Goal: Complete application form: Complete application form

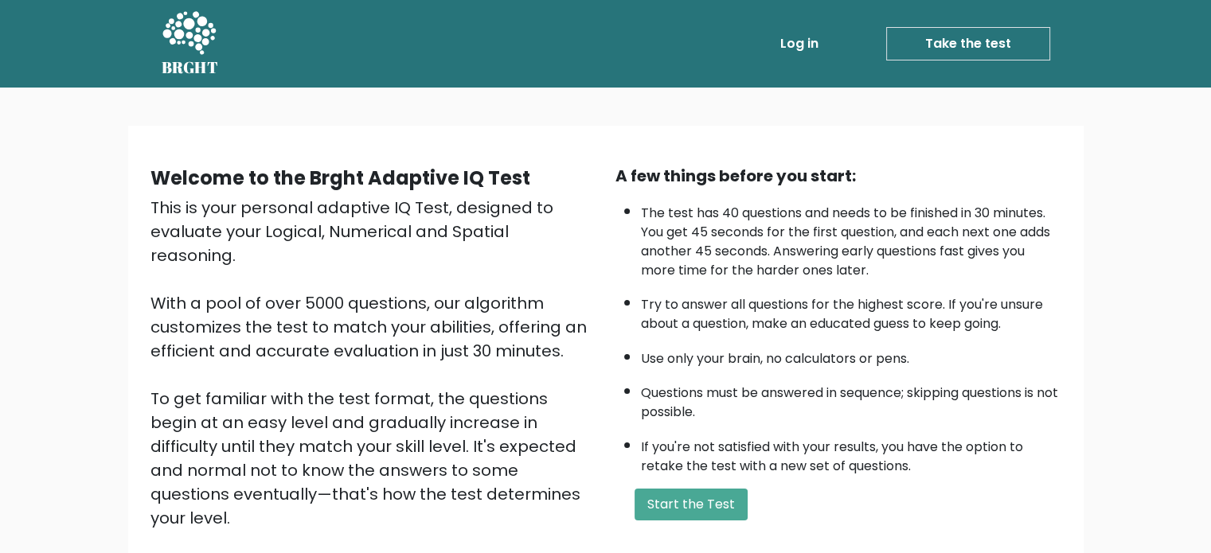
click at [936, 51] on link "Take the test" at bounding box center [968, 43] width 164 height 33
click at [697, 501] on button "Start the Test" at bounding box center [691, 505] width 113 height 32
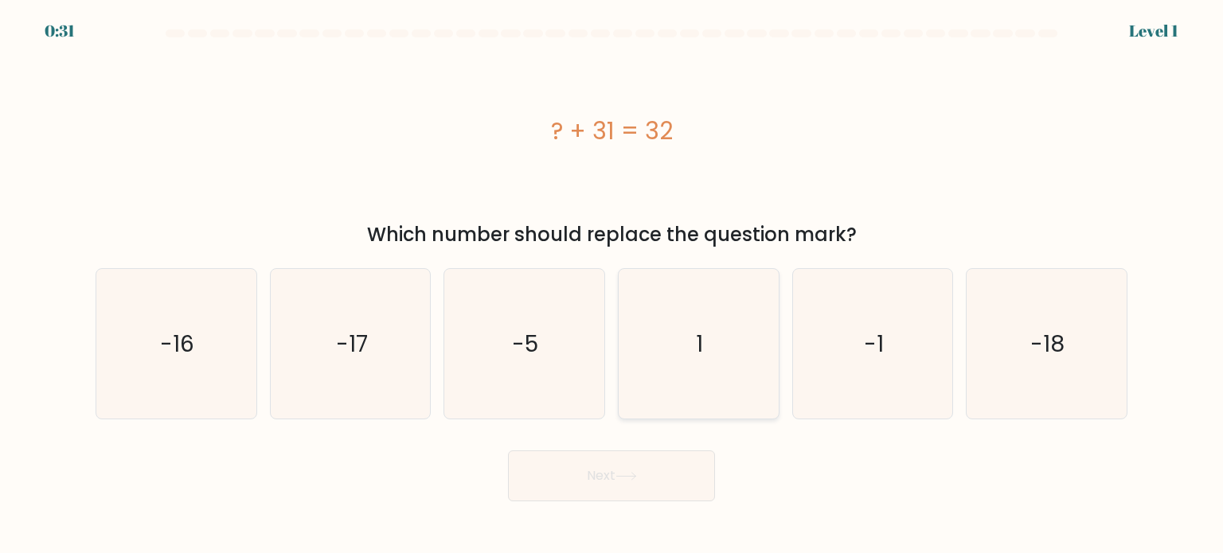
click at [733, 351] on icon "1" at bounding box center [699, 344] width 150 height 150
click at [612, 285] on input "d. 1" at bounding box center [612, 281] width 1 height 8
radio input "true"
click at [661, 468] on button "Next" at bounding box center [611, 476] width 207 height 51
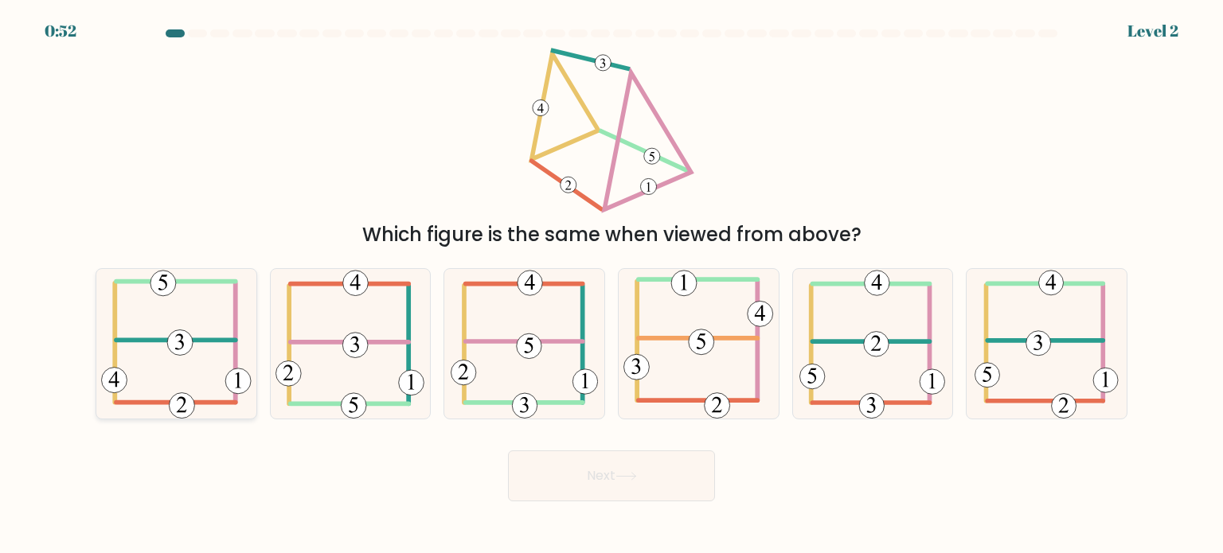
click at [140, 340] on 406 at bounding box center [175, 340] width 119 height 0
click at [612, 285] on input "a." at bounding box center [612, 281] width 1 height 8
radio input "true"
click at [561, 456] on button "Next" at bounding box center [611, 476] width 207 height 51
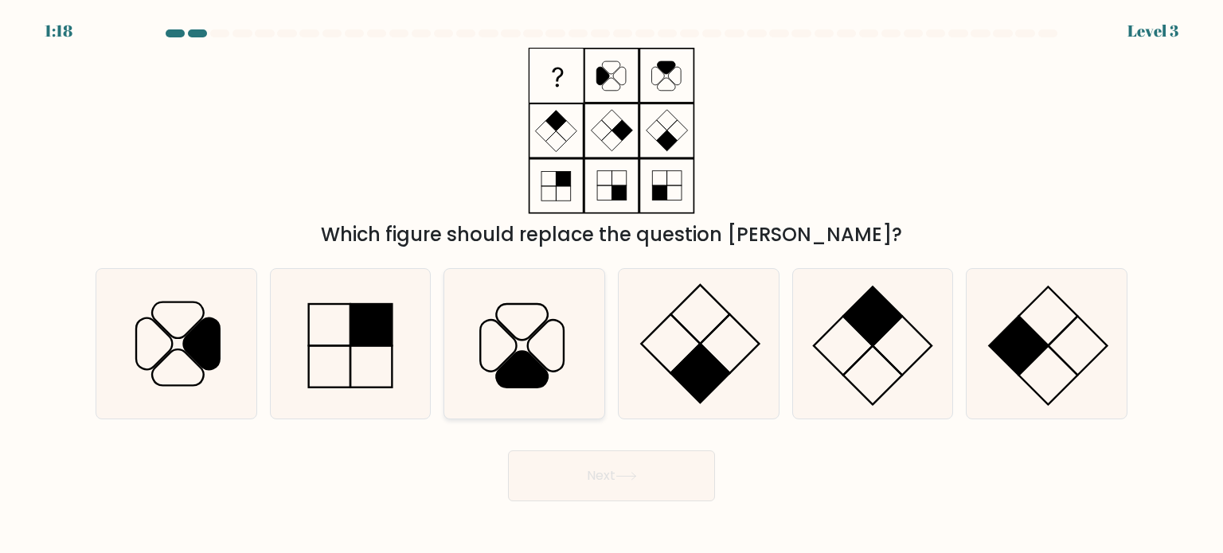
click at [512, 383] on icon at bounding box center [523, 369] width 52 height 36
click at [612, 285] on input "c." at bounding box center [612, 281] width 1 height 8
radio input "true"
click at [565, 471] on button "Next" at bounding box center [611, 476] width 207 height 51
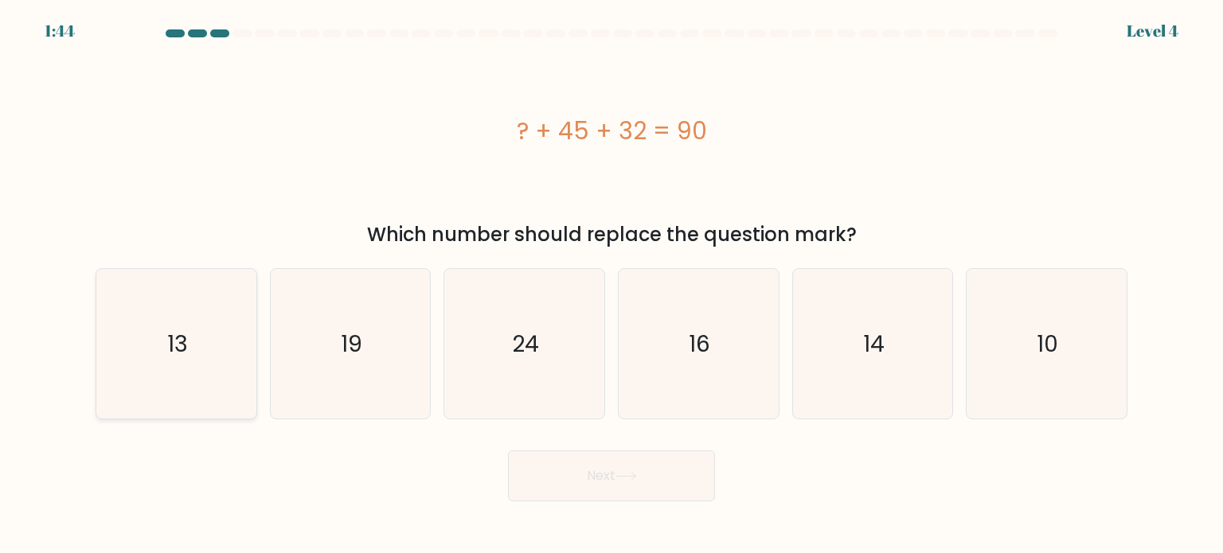
click at [166, 366] on icon "13" at bounding box center [176, 344] width 150 height 150
click at [612, 285] on input "a. 13" at bounding box center [612, 281] width 1 height 8
radio input "true"
click at [581, 479] on button "Next" at bounding box center [611, 476] width 207 height 51
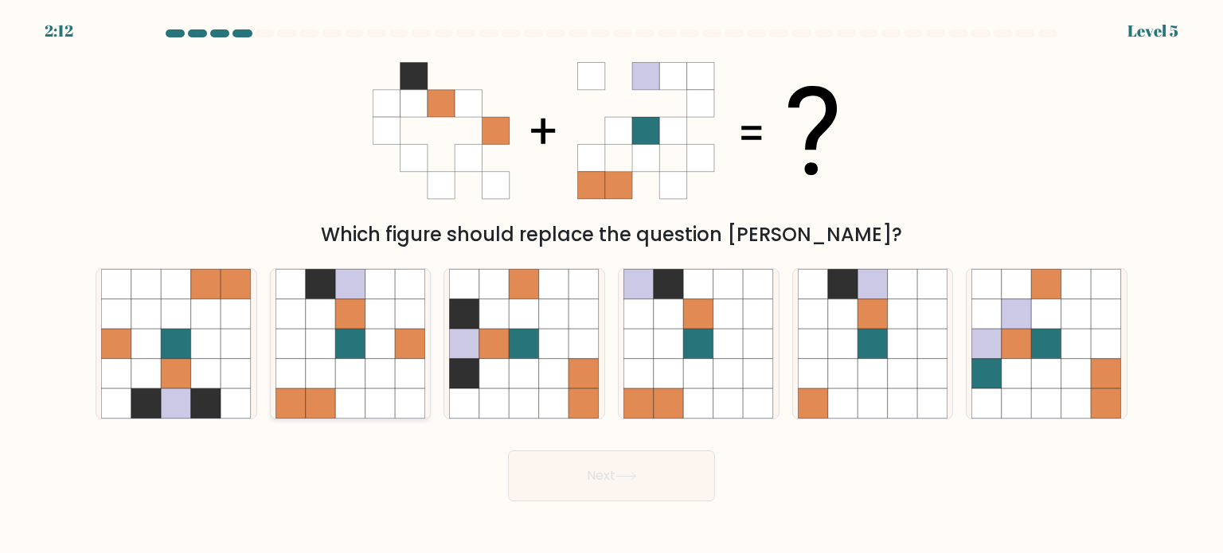
click at [407, 381] on icon at bounding box center [410, 373] width 30 height 30
click at [612, 285] on input "b." at bounding box center [612, 281] width 1 height 8
radio input "true"
click at [635, 466] on button "Next" at bounding box center [611, 476] width 207 height 51
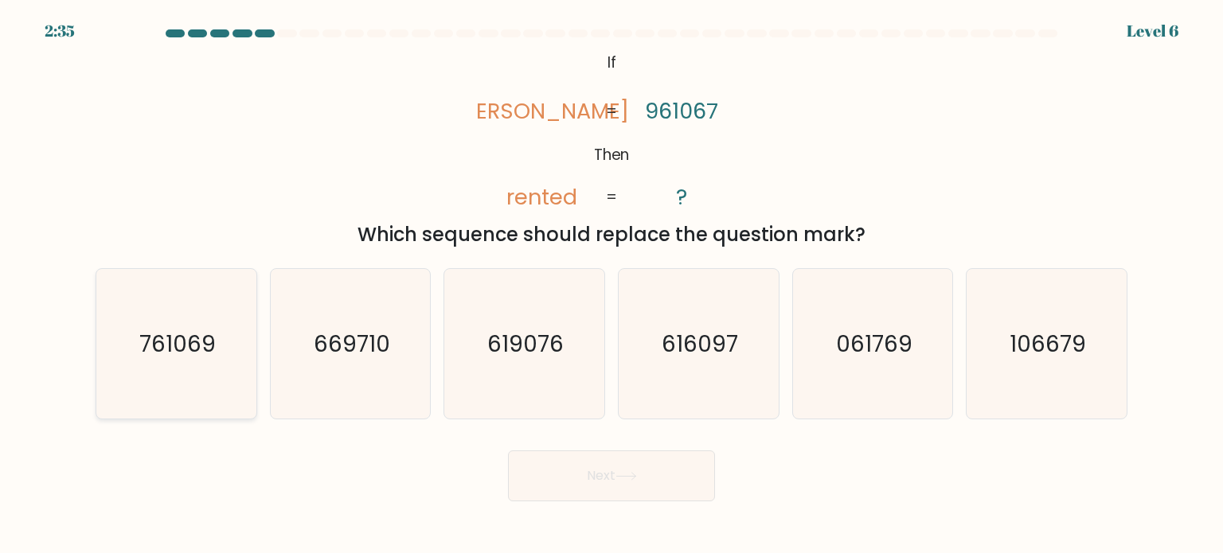
click at [186, 351] on text "761069" at bounding box center [177, 343] width 76 height 32
click at [612, 285] on input "a. 761069" at bounding box center [612, 281] width 1 height 8
radio input "true"
click at [567, 457] on button "Next" at bounding box center [611, 476] width 207 height 51
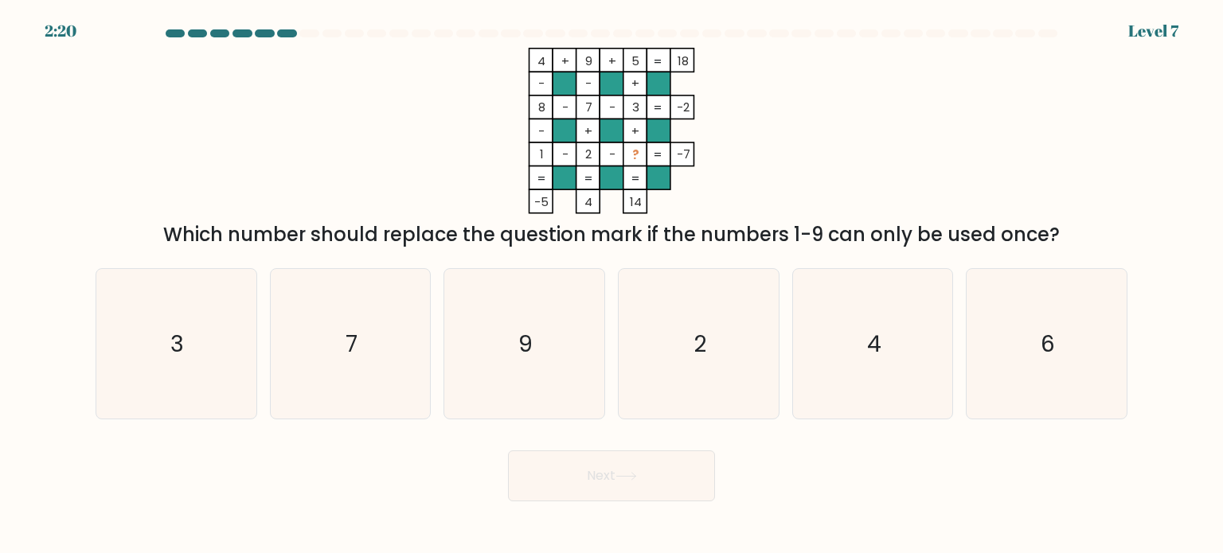
click at [624, 155] on rect at bounding box center [636, 155] width 24 height 24
click at [506, 315] on icon "9" at bounding box center [524, 344] width 150 height 150
click at [612, 285] on input "c. 9" at bounding box center [612, 281] width 1 height 8
radio input "true"
click at [573, 475] on button "Next" at bounding box center [611, 476] width 207 height 51
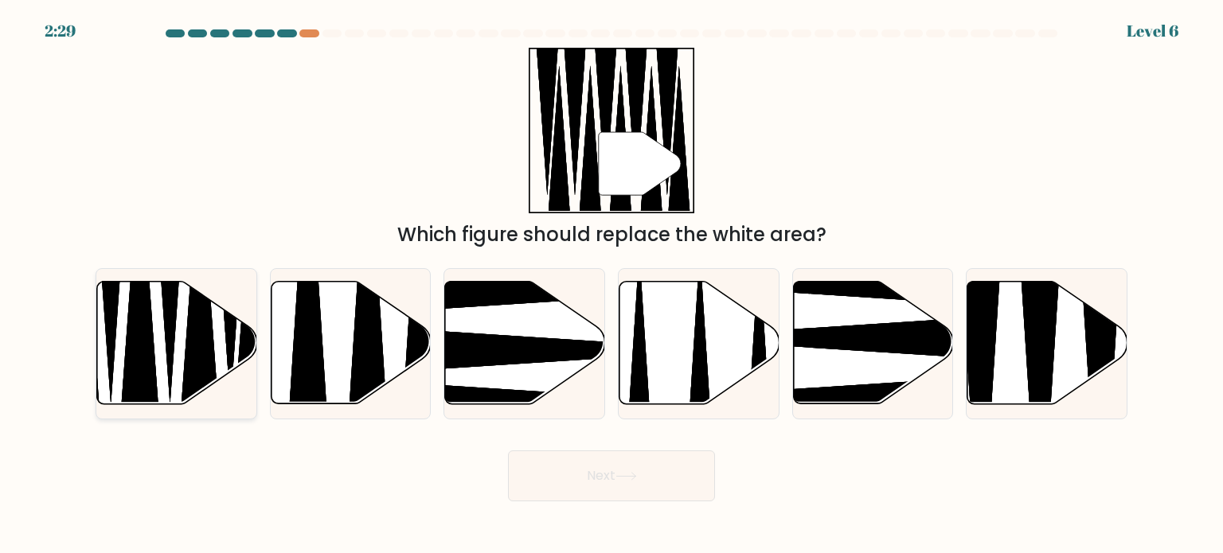
click at [170, 348] on icon at bounding box center [170, 261] width 41 height 287
click at [612, 285] on input "a." at bounding box center [612, 281] width 1 height 8
radio input "true"
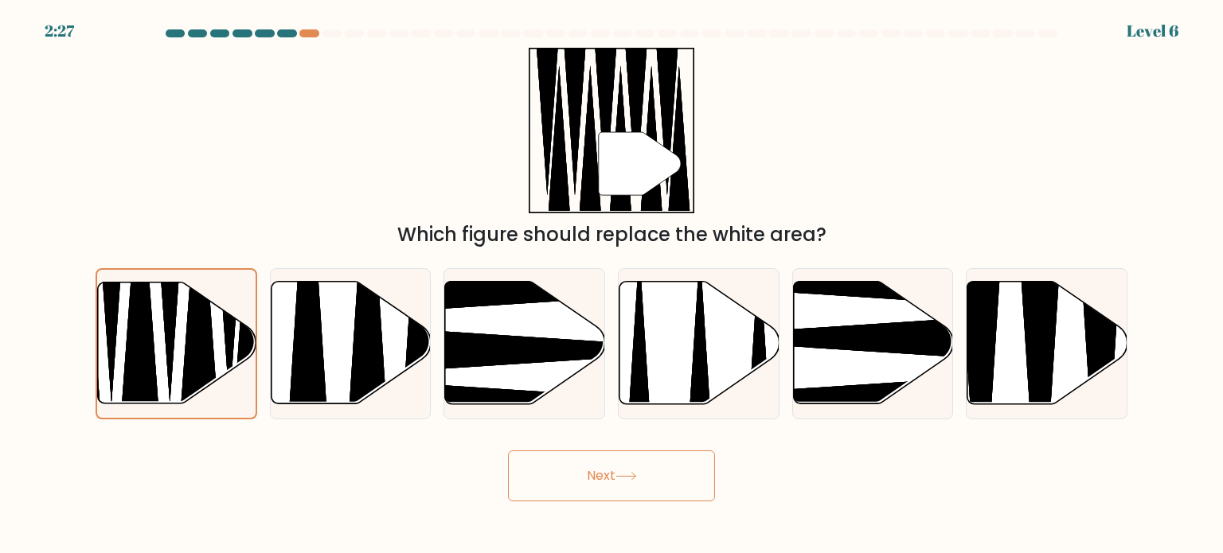
click at [615, 474] on button "Next" at bounding box center [611, 476] width 207 height 51
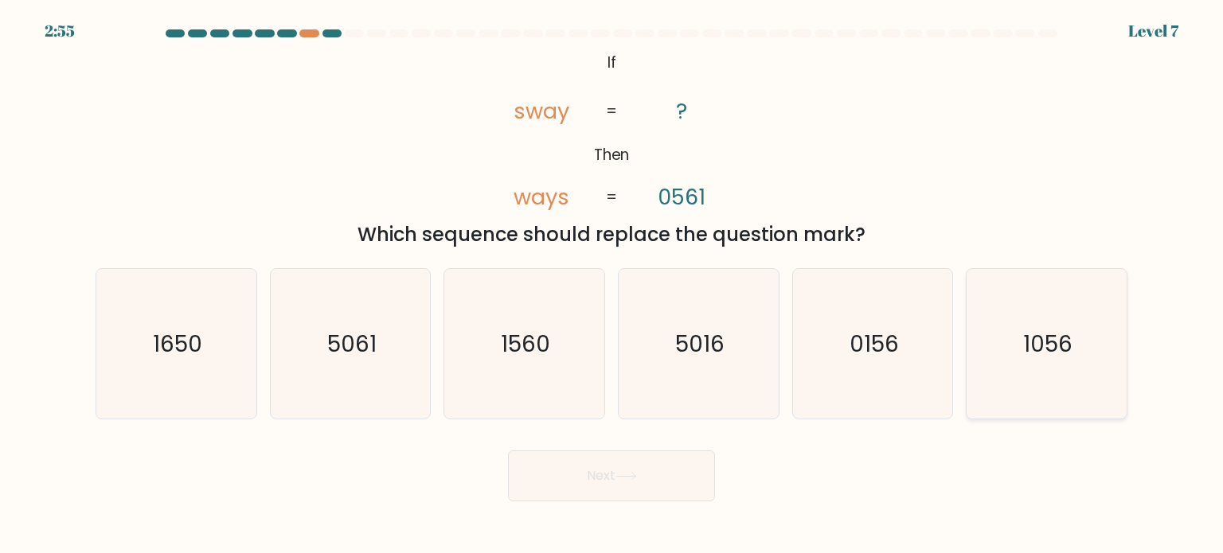
click at [1015, 369] on icon "1056" at bounding box center [1047, 344] width 150 height 150
click at [612, 285] on input "f. 1056" at bounding box center [612, 281] width 1 height 8
radio input "true"
click at [624, 472] on icon at bounding box center [627, 476] width 22 height 9
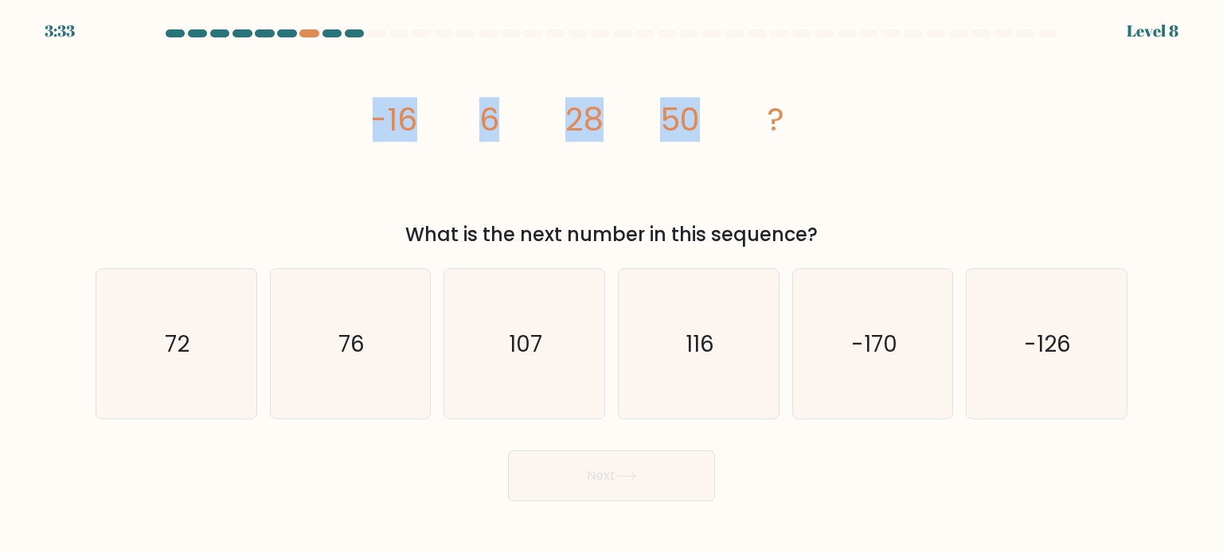
drag, startPoint x: 728, startPoint y: 120, endPoint x: 371, endPoint y: 128, distance: 356.8
click at [371, 128] on div "image/svg+xml -16 6 28 50 ? What is the next number in this sequence?" at bounding box center [611, 148] width 1051 height 201
copy g "-16 6 28 50"
drag, startPoint x: 413, startPoint y: 241, endPoint x: 831, endPoint y: 225, distance: 419.2
click at [831, 225] on div "What is the next number in this sequence?" at bounding box center [611, 235] width 1013 height 29
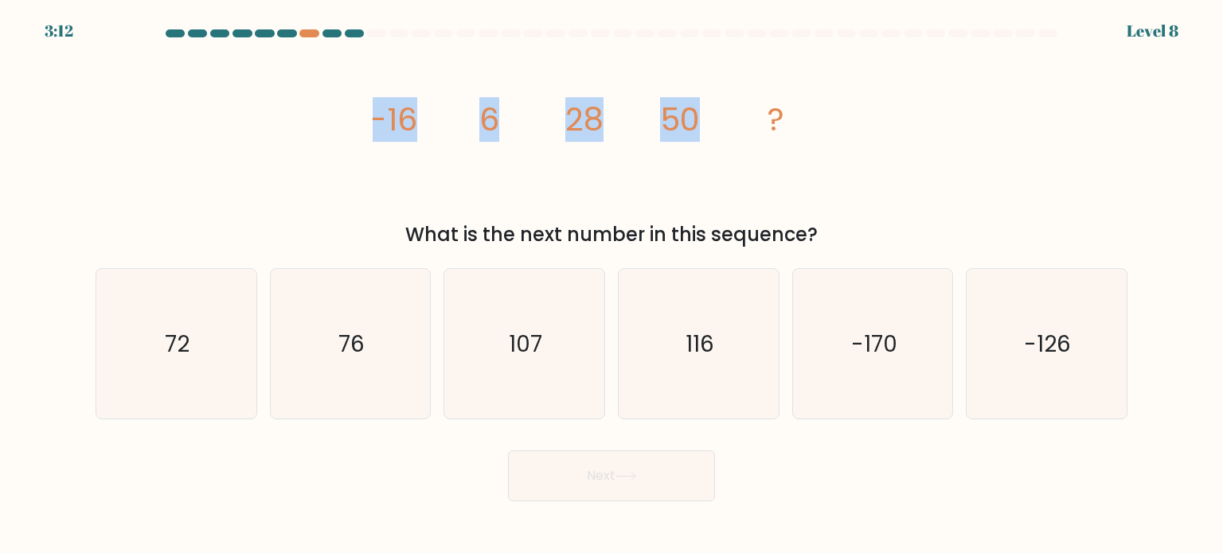
copy div "What is the next number in this sequence?"
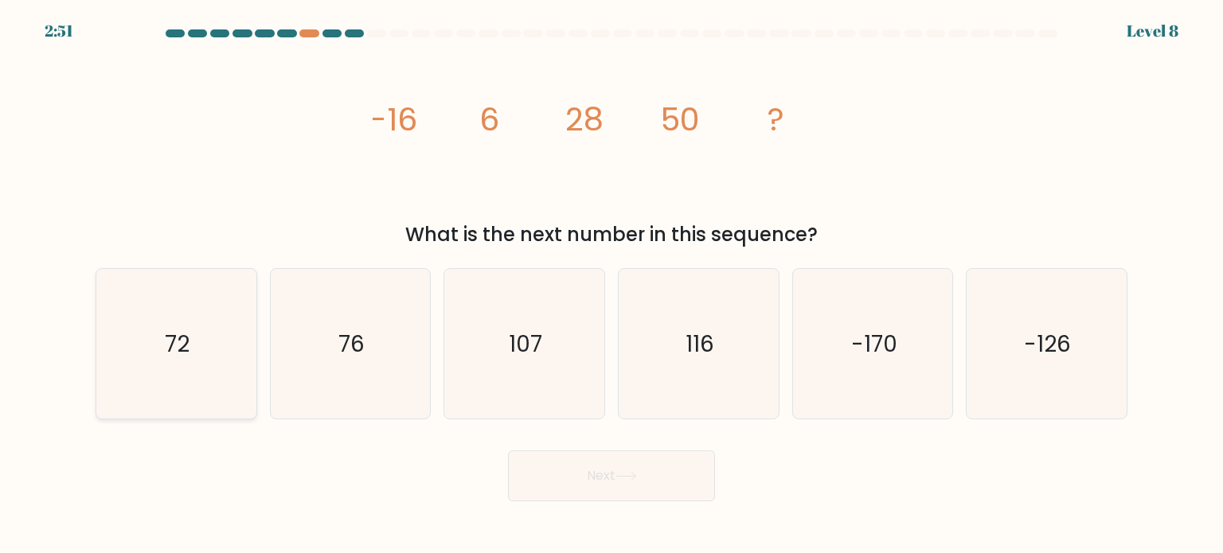
click at [172, 346] on text "72" at bounding box center [178, 343] width 25 height 32
click at [612, 285] on input "a. 72" at bounding box center [612, 281] width 1 height 8
radio input "true"
click at [579, 484] on button "Next" at bounding box center [611, 476] width 207 height 51
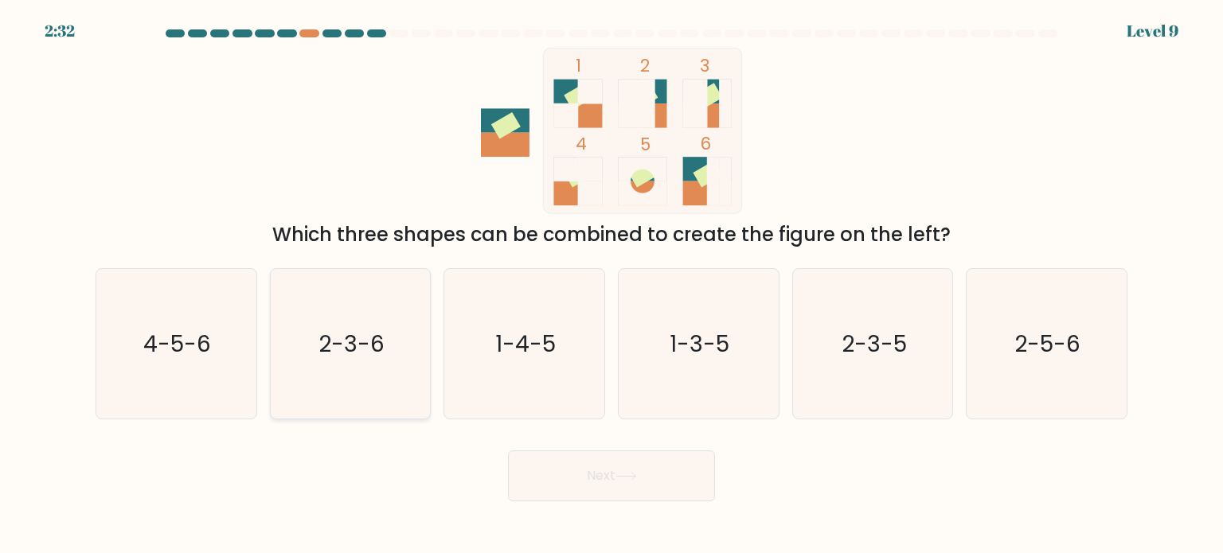
click at [398, 359] on icon "2-3-6" at bounding box center [351, 344] width 150 height 150
click at [612, 285] on input "b. 2-3-6" at bounding box center [612, 281] width 1 height 8
radio input "true"
click at [598, 483] on button "Next" at bounding box center [611, 476] width 207 height 51
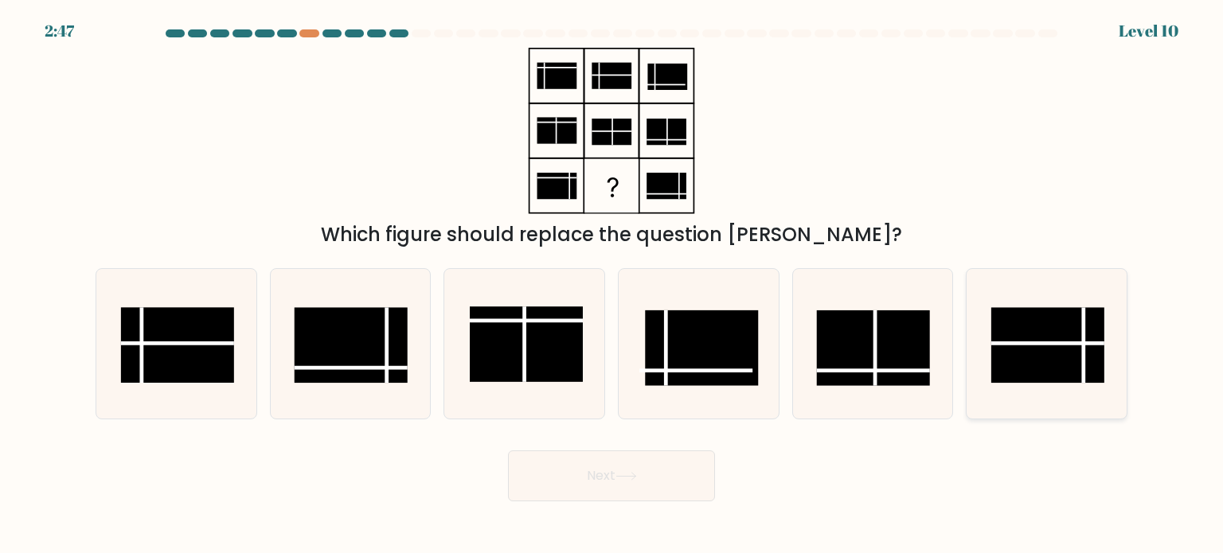
click at [1002, 352] on rect at bounding box center [1047, 345] width 113 height 76
click at [612, 285] on input "f." at bounding box center [612, 281] width 1 height 8
radio input "true"
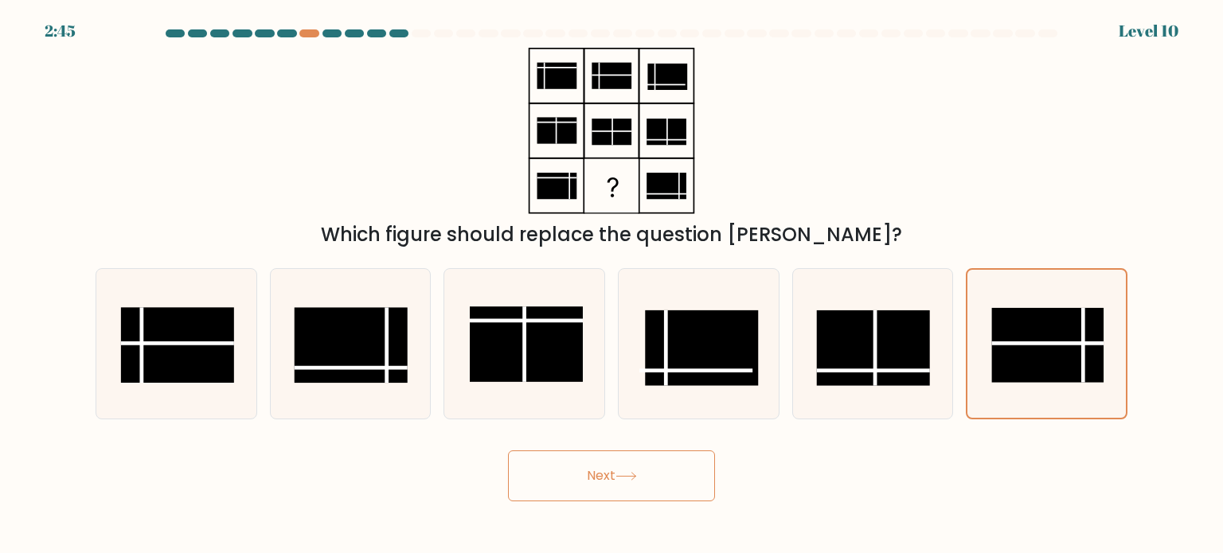
click at [646, 480] on button "Next" at bounding box center [611, 476] width 207 height 51
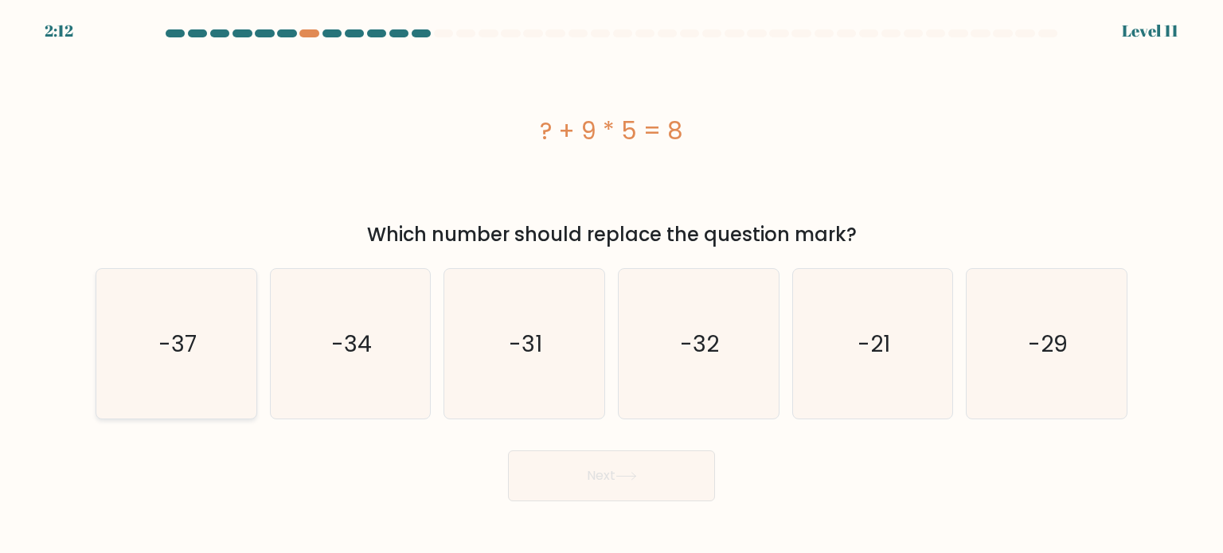
drag, startPoint x: 189, startPoint y: 359, endPoint x: 197, endPoint y: 361, distance: 8.9
click at [187, 359] on icon "-37" at bounding box center [176, 344] width 150 height 150
click at [612, 285] on input "a. -37" at bounding box center [612, 281] width 1 height 8
radio input "true"
click at [549, 464] on button "Next" at bounding box center [611, 476] width 207 height 51
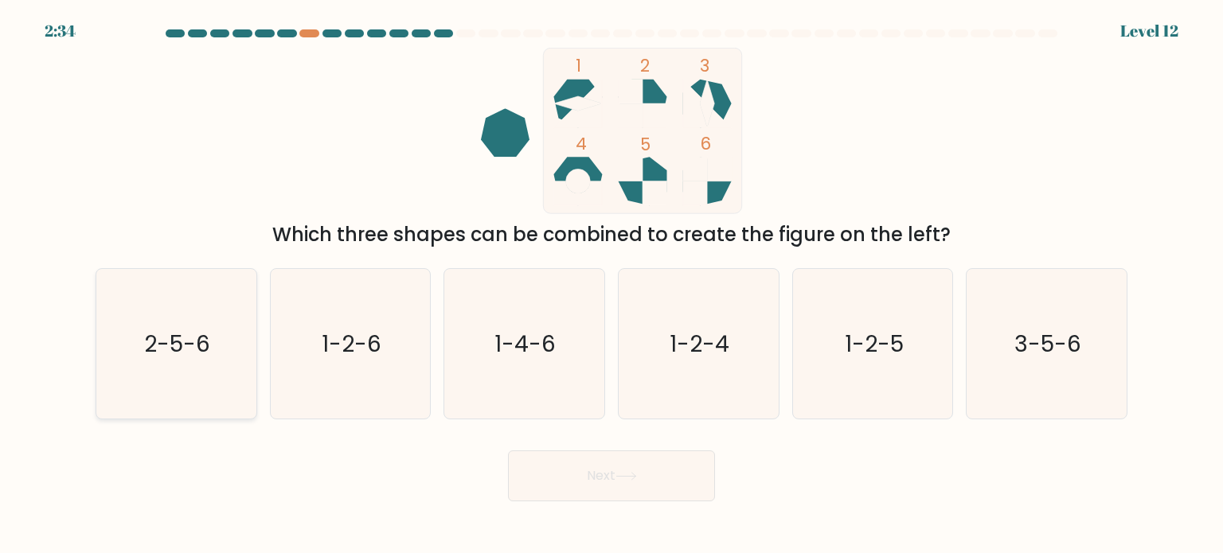
click at [197, 380] on icon "2-5-6" at bounding box center [176, 344] width 150 height 150
click at [612, 285] on input "a. 2-5-6" at bounding box center [612, 281] width 1 height 8
radio input "true"
click at [551, 479] on button "Next" at bounding box center [611, 476] width 207 height 51
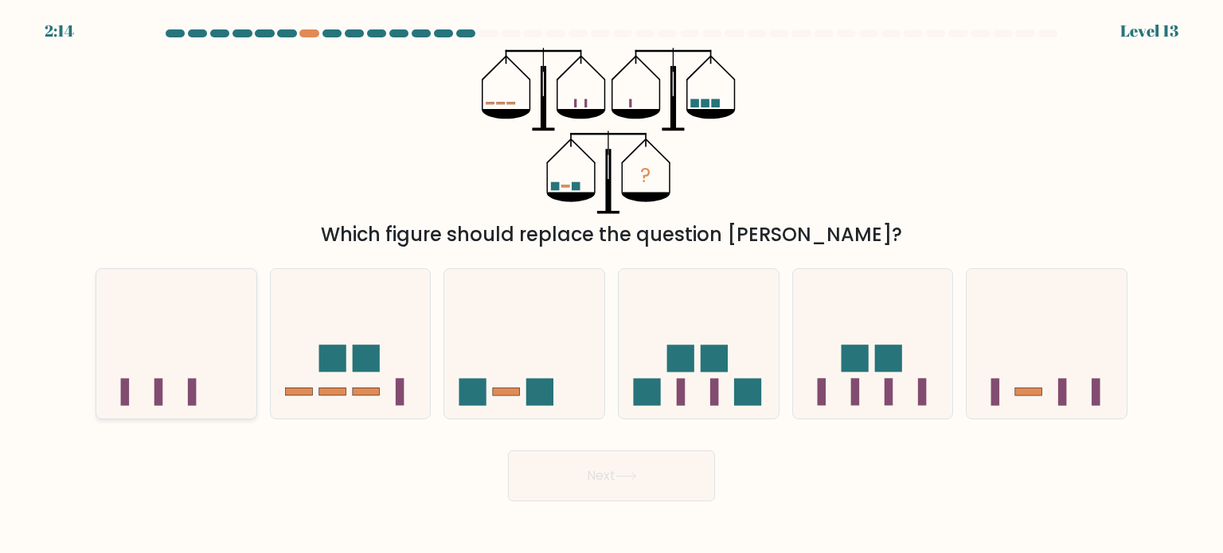
click at [197, 397] on icon at bounding box center [176, 344] width 160 height 132
click at [612, 285] on input "a." at bounding box center [612, 281] width 1 height 8
radio input "true"
click at [663, 492] on button "Next" at bounding box center [611, 476] width 207 height 51
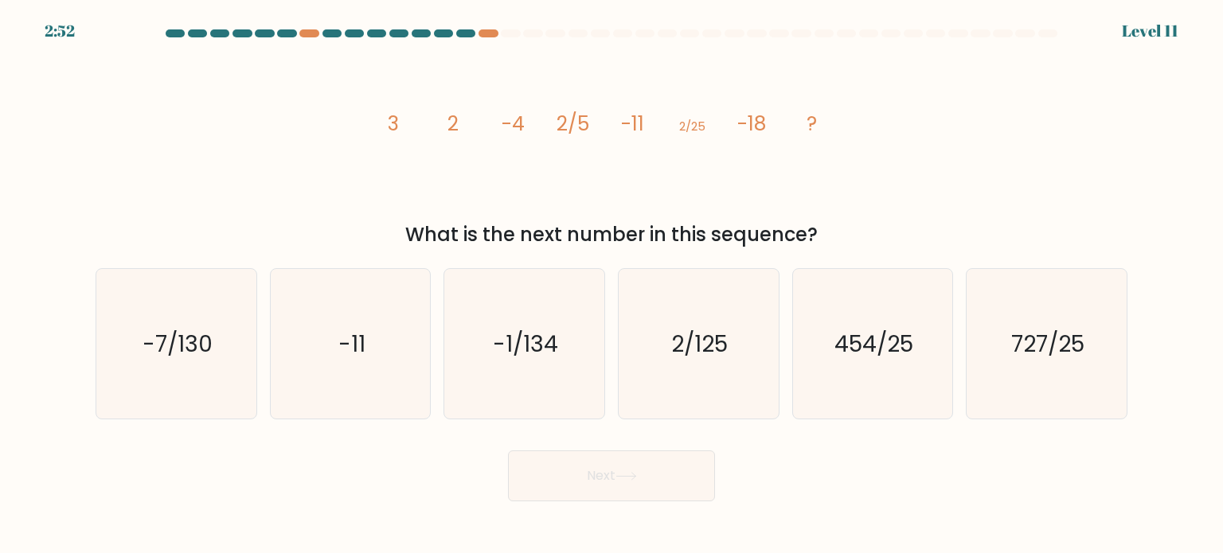
drag, startPoint x: 409, startPoint y: 233, endPoint x: 841, endPoint y: 229, distance: 431.6
click at [841, 229] on div "What is the next number in this sequence?" at bounding box center [611, 235] width 1013 height 29
copy div "What is the next number in this sequence?"
drag, startPoint x: 377, startPoint y: 128, endPoint x: 777, endPoint y: 119, distance: 399.9
click at [777, 119] on icon "image/svg+xml 3 2 -4 2/5 -11 2/25 -18 ?" at bounding box center [612, 131] width 478 height 166
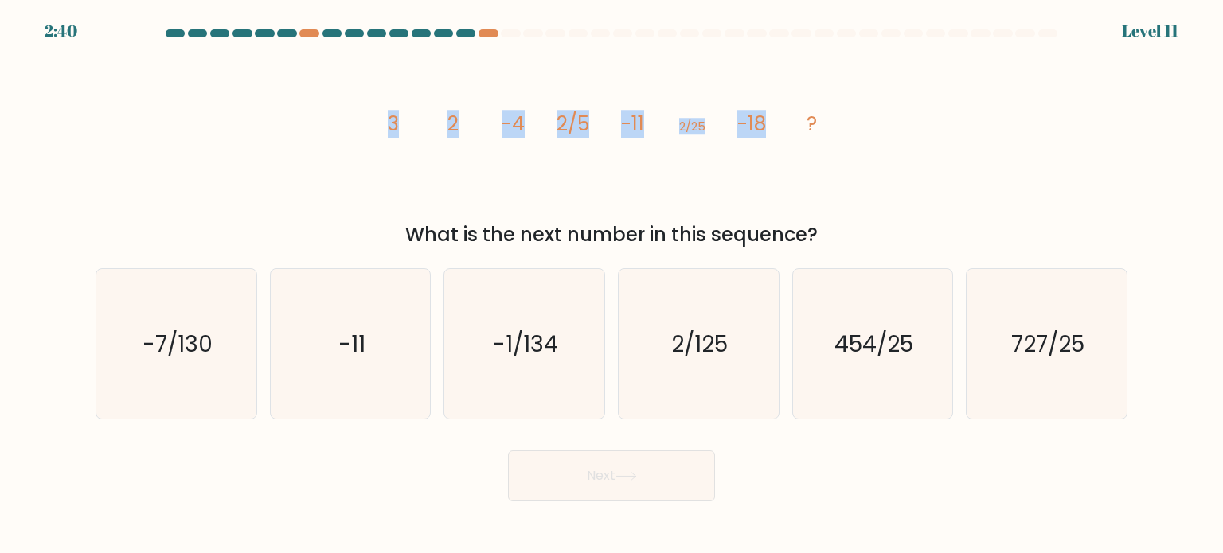
copy g "3 2 -4 2/5 -11 2/25 -18"
click at [679, 379] on icon "2/125" at bounding box center [699, 344] width 150 height 150
click at [612, 285] on input "d. 2/125" at bounding box center [612, 281] width 1 height 8
radio input "true"
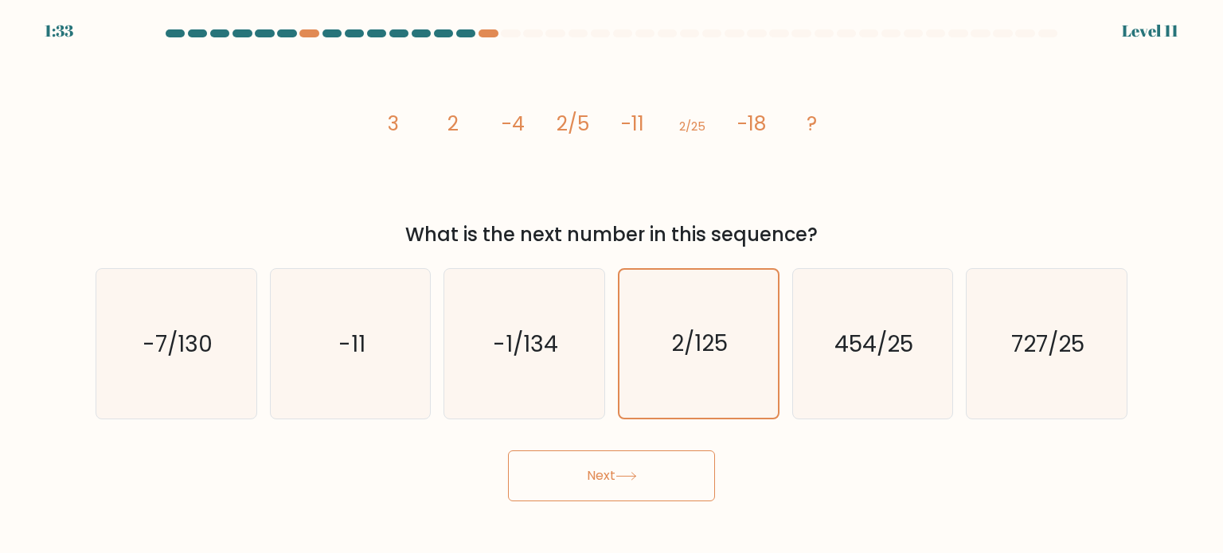
click at [614, 479] on button "Next" at bounding box center [611, 476] width 207 height 51
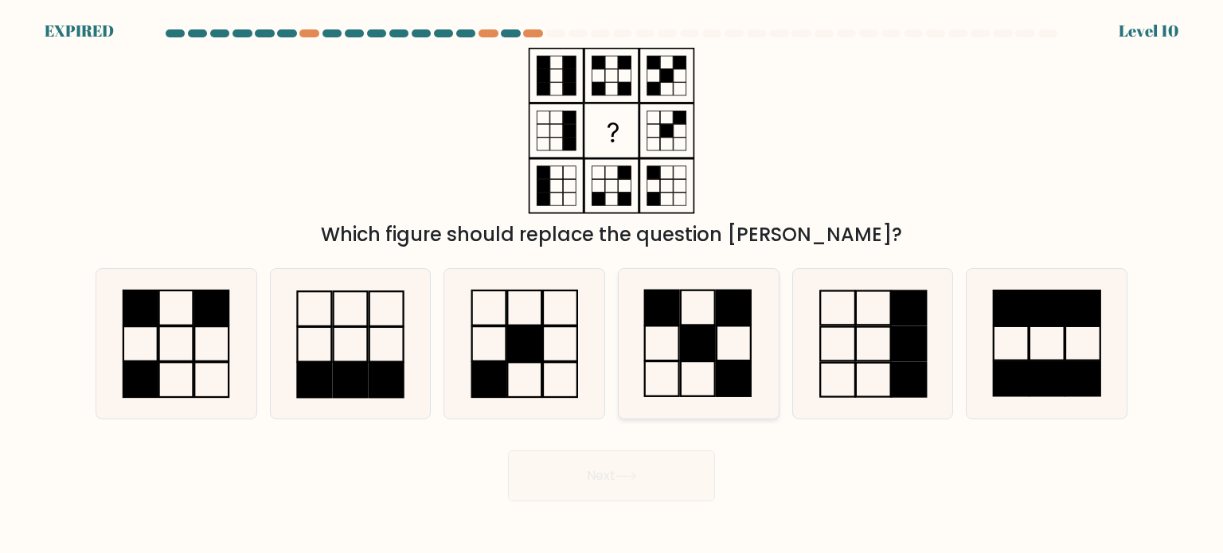
click at [673, 375] on icon at bounding box center [699, 344] width 150 height 150
click at [612, 285] on input "d." at bounding box center [612, 281] width 1 height 8
radio input "true"
